Goal: Communication & Community: Connect with others

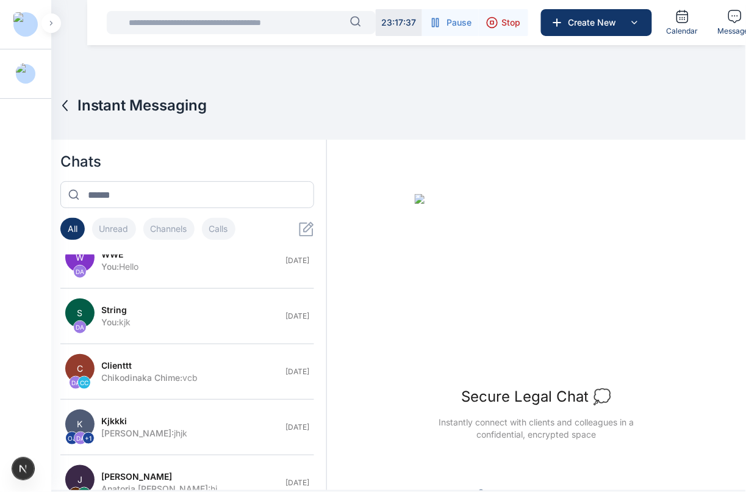
scroll to position [121, 0]
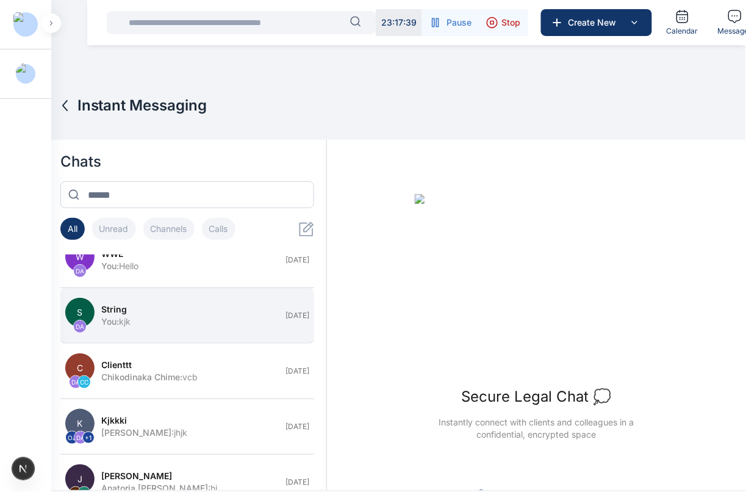
click at [157, 328] on button "S DA string You : kjk [DATE]" at bounding box center [187, 315] width 254 height 55
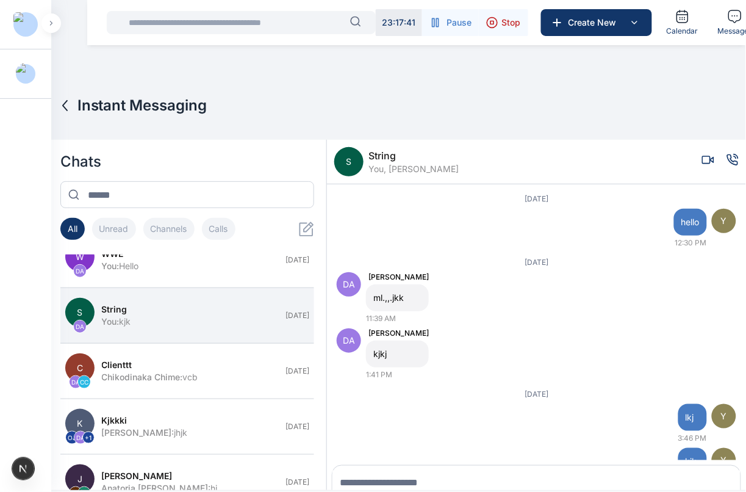
scroll to position [17, 0]
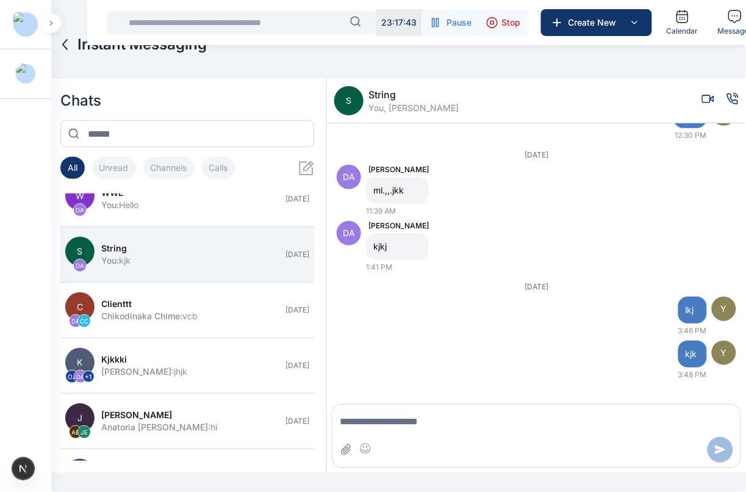
click at [728, 96] on icon "Voice call" at bounding box center [733, 98] width 10 height 10
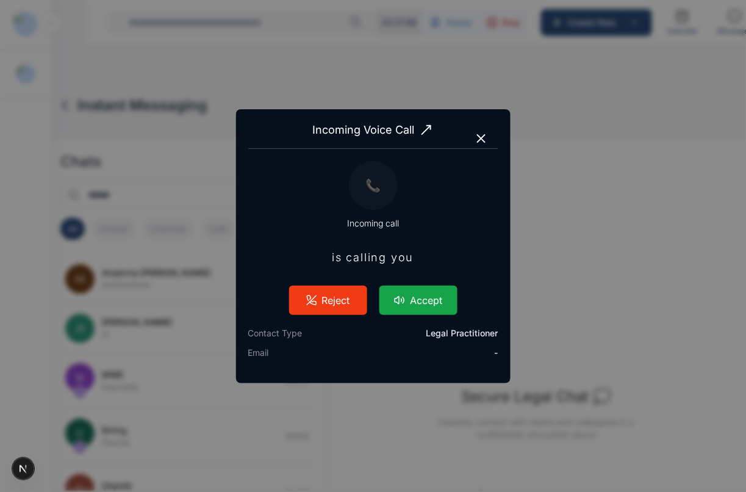
click at [445, 288] on button "Accept" at bounding box center [418, 299] width 78 height 29
